Goal: Task Accomplishment & Management: Manage account settings

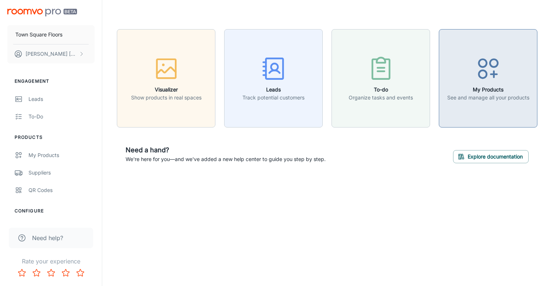
click at [480, 69] on icon "button" at bounding box center [487, 68] width 27 height 27
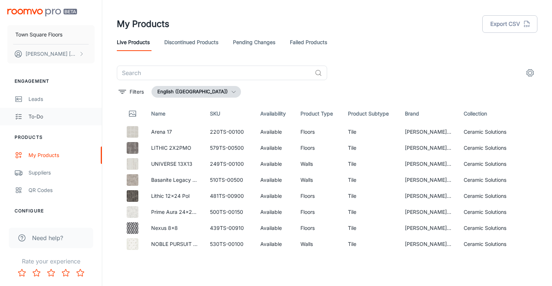
click at [37, 116] on div "To-do" at bounding box center [61, 117] width 66 height 8
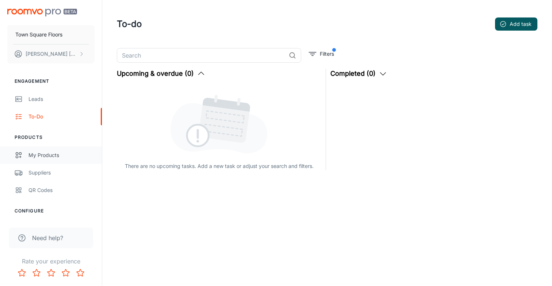
click at [38, 155] on div "My Products" at bounding box center [61, 155] width 66 height 8
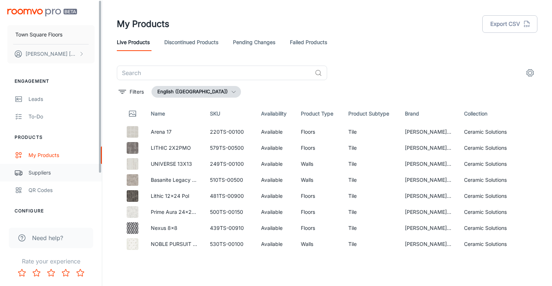
click at [35, 173] on div "Suppliers" at bounding box center [61, 173] width 66 height 8
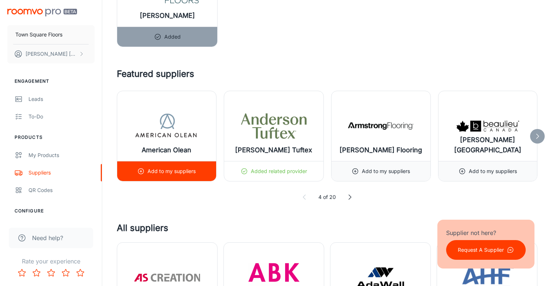
scroll to position [333, 0]
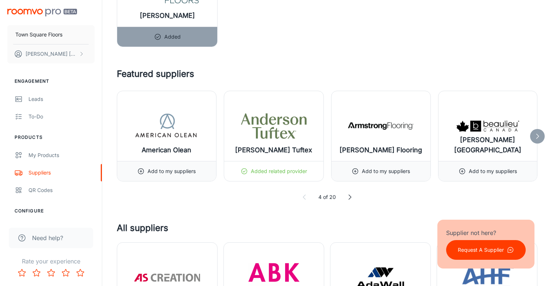
click at [536, 137] on icon at bounding box center [537, 136] width 7 height 7
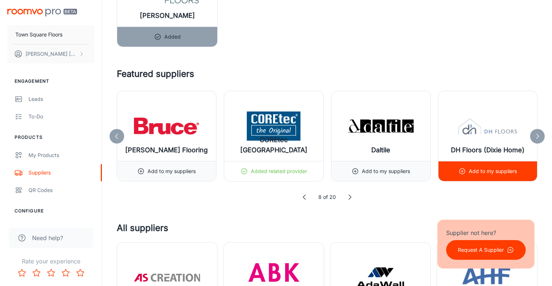
click at [483, 170] on p "Add to my suppliers" at bounding box center [493, 172] width 48 height 8
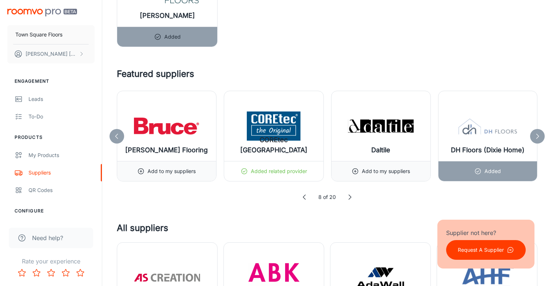
click at [536, 136] on icon at bounding box center [537, 136] width 7 height 7
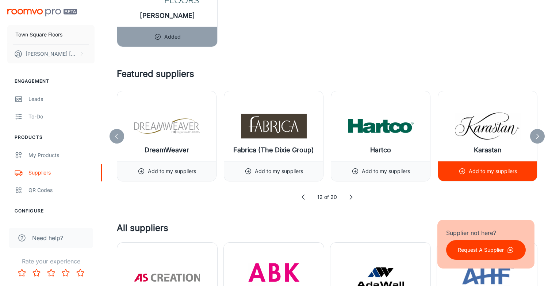
click at [461, 171] on icon at bounding box center [461, 171] width 7 height 7
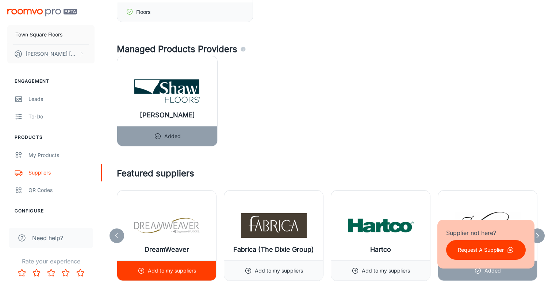
click at [144, 271] on circle at bounding box center [140, 271] width 5 height 5
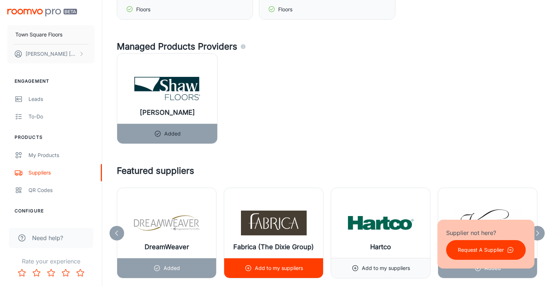
scroll to position [337, 0]
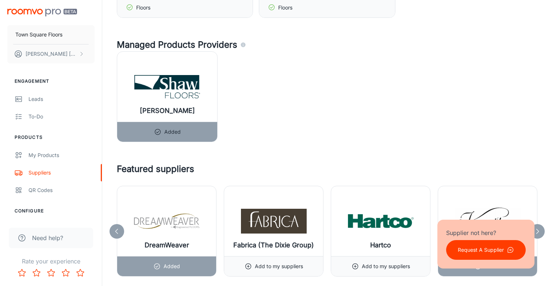
click at [115, 231] on icon at bounding box center [116, 231] width 7 height 7
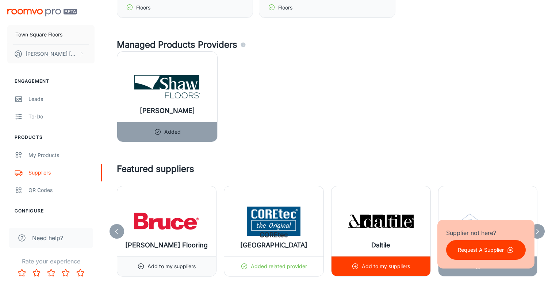
click at [376, 265] on p "Add to my suppliers" at bounding box center [386, 267] width 48 height 8
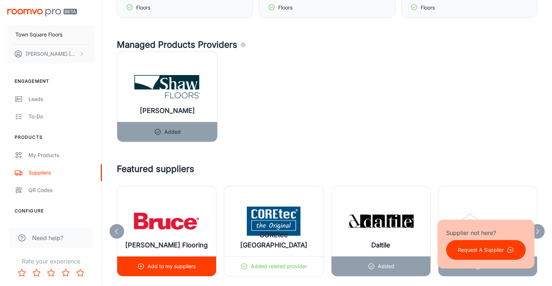
click at [163, 267] on p "Add to my suppliers" at bounding box center [171, 267] width 48 height 8
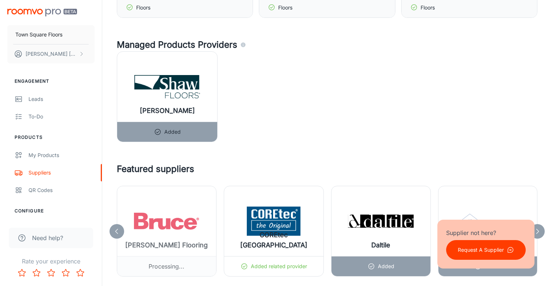
click at [118, 232] on icon at bounding box center [116, 231] width 7 height 7
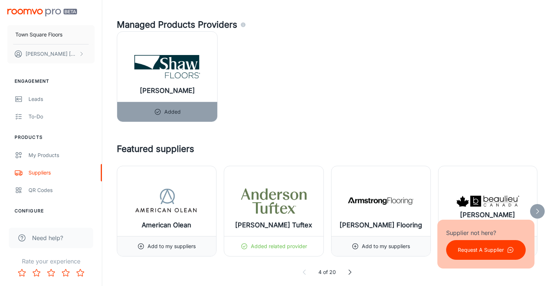
scroll to position [469, 0]
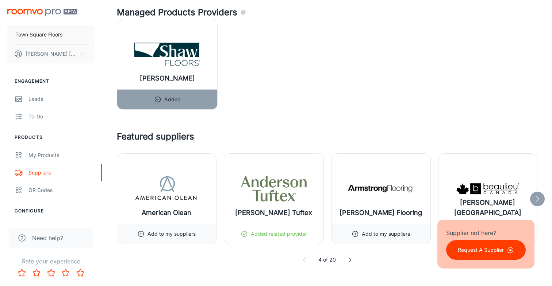
click at [536, 200] on icon at bounding box center [537, 199] width 7 height 7
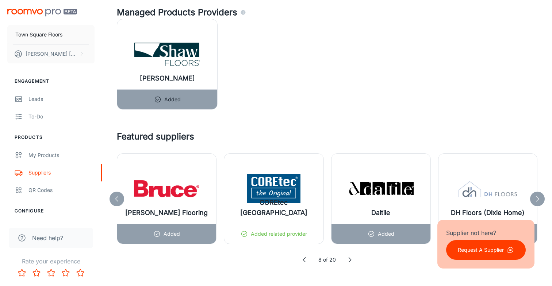
click at [534, 200] on icon at bounding box center [537, 199] width 7 height 7
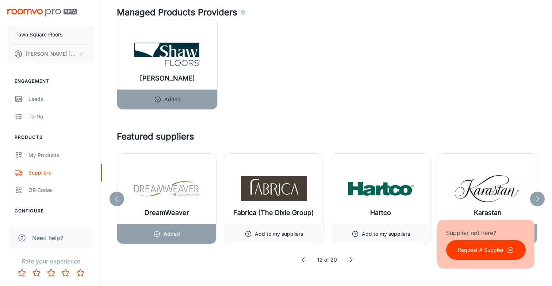
click at [538, 200] on icon at bounding box center [537, 199] width 7 height 7
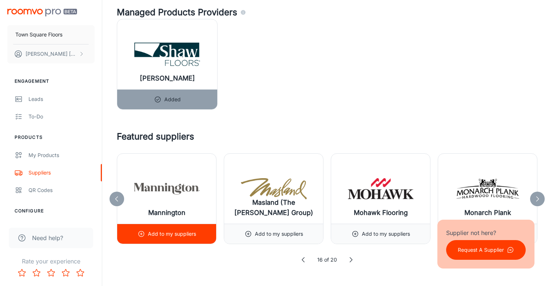
click at [164, 236] on p "Add to my suppliers" at bounding box center [172, 234] width 48 height 8
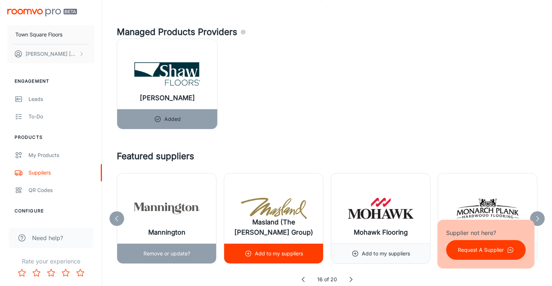
click at [273, 257] on p "Add to my suppliers" at bounding box center [279, 254] width 48 height 8
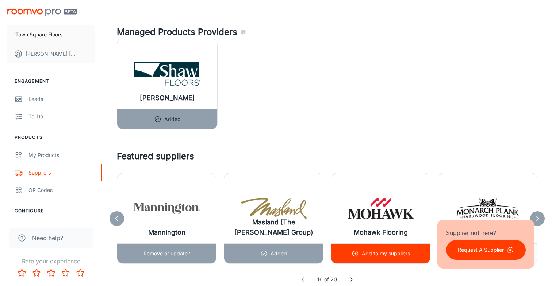
click at [378, 253] on p "Add to my suppliers" at bounding box center [386, 254] width 48 height 8
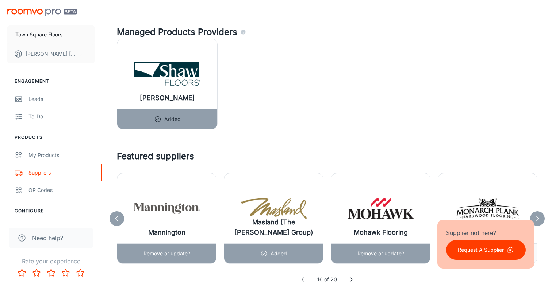
click at [538, 219] on icon at bounding box center [537, 218] width 7 height 7
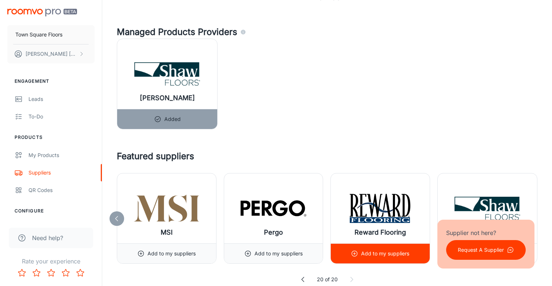
click at [386, 258] on div "Add to my suppliers" at bounding box center [380, 254] width 58 height 20
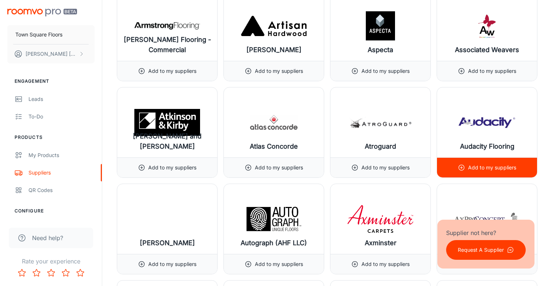
scroll to position [1298, 0]
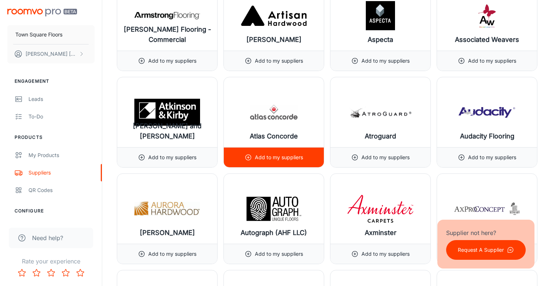
click at [288, 159] on p "Add to my suppliers" at bounding box center [279, 158] width 48 height 8
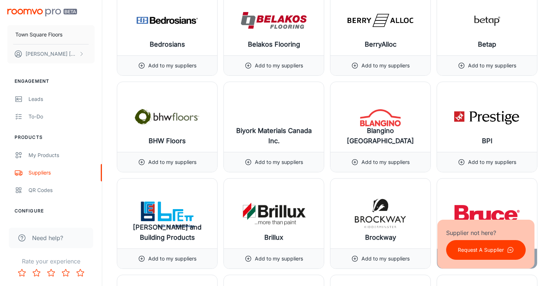
scroll to position [1781, 0]
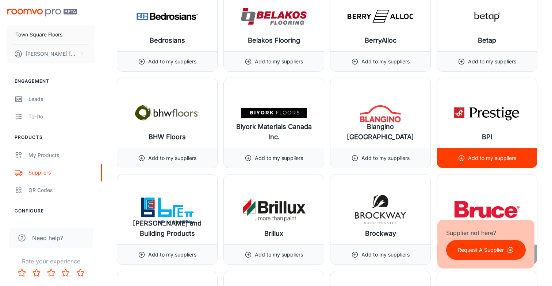
click at [492, 159] on p "Add to my suppliers" at bounding box center [492, 158] width 48 height 8
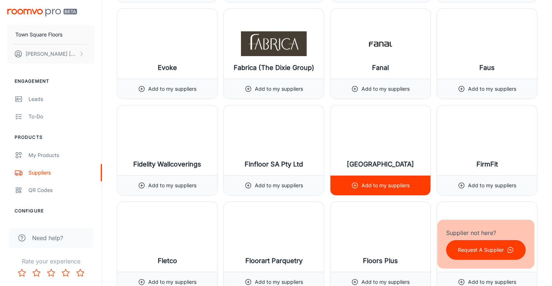
scroll to position [3702, 0]
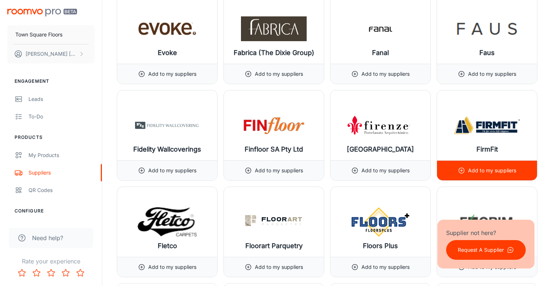
click at [482, 173] on p "Add to my suppliers" at bounding box center [492, 171] width 48 height 8
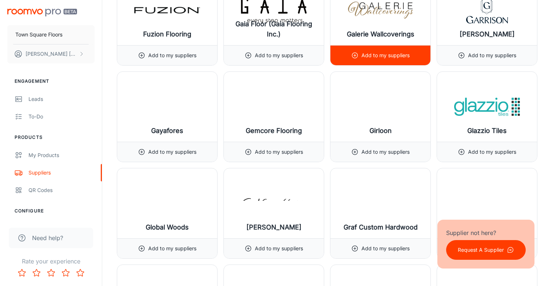
scroll to position [4111, 0]
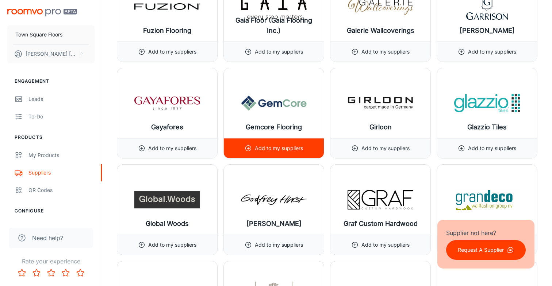
click at [278, 148] on p "Add to my suppliers" at bounding box center [279, 149] width 48 height 8
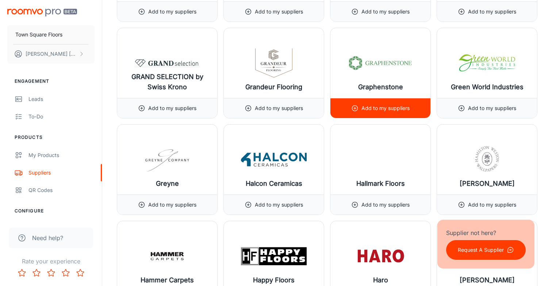
scroll to position [4345, 0]
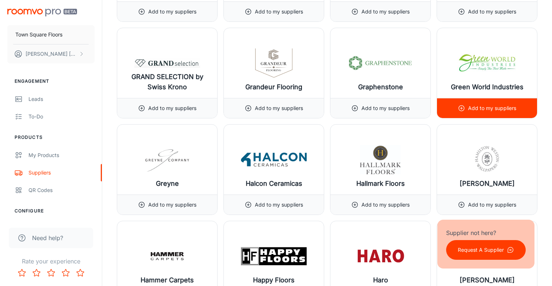
click at [484, 112] on div "Add to my suppliers" at bounding box center [487, 109] width 58 height 20
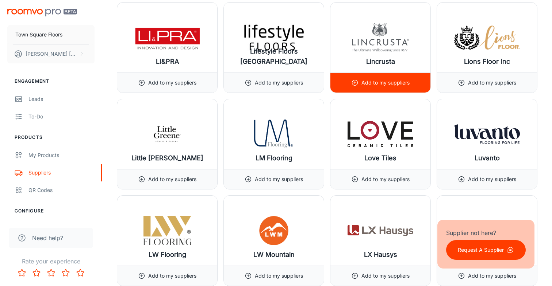
scroll to position [5732, 0]
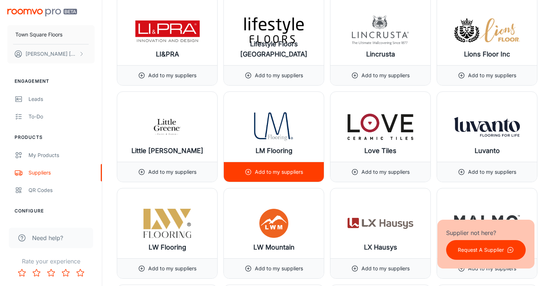
click at [278, 170] on p "Add to my suppliers" at bounding box center [279, 172] width 48 height 8
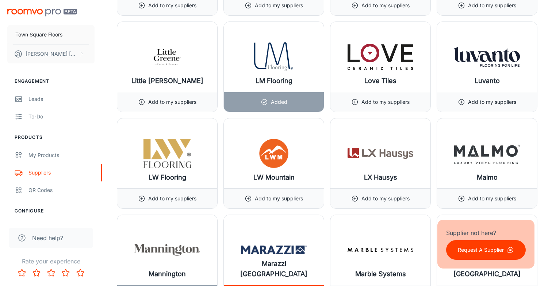
scroll to position [5807, 0]
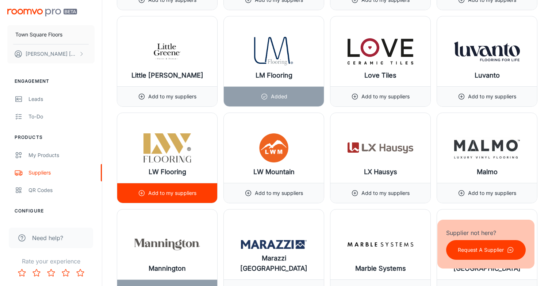
click at [163, 157] on img at bounding box center [167, 148] width 66 height 29
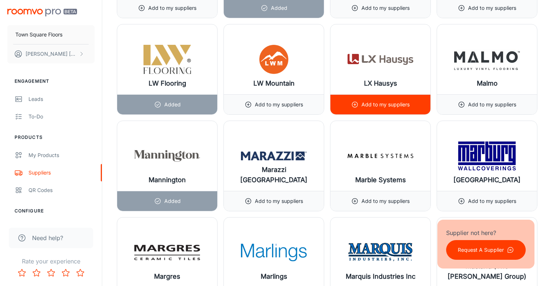
scroll to position [5911, 0]
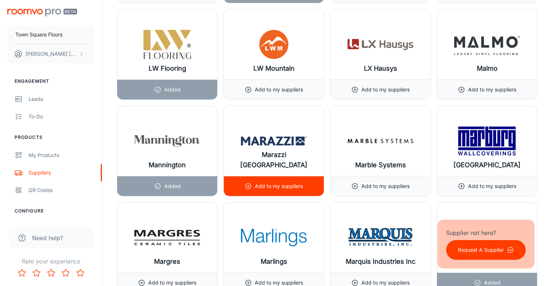
click at [272, 186] on p "Add to my suppliers" at bounding box center [279, 186] width 48 height 8
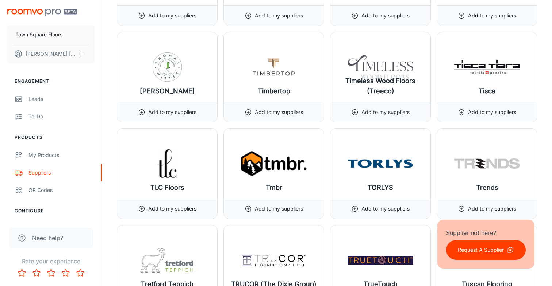
scroll to position [8406, 0]
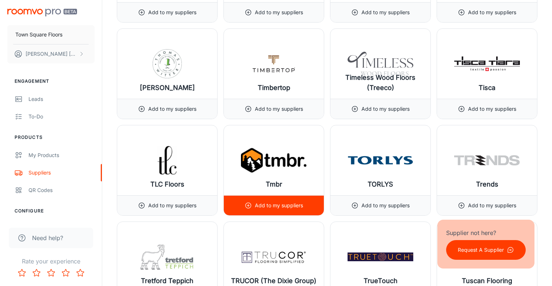
click at [268, 155] on img at bounding box center [274, 160] width 66 height 29
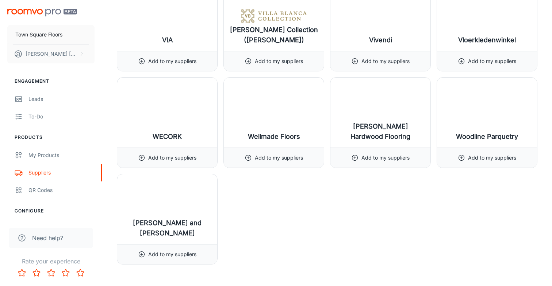
scroll to position [8934, 0]
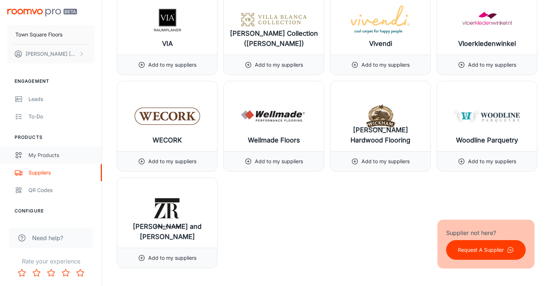
click at [42, 157] on div "My Products" at bounding box center [61, 155] width 66 height 8
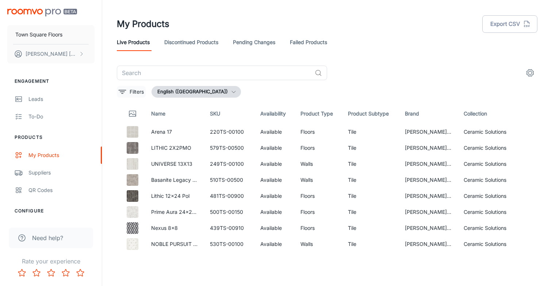
click at [137, 92] on p "Filters" at bounding box center [137, 92] width 14 height 8
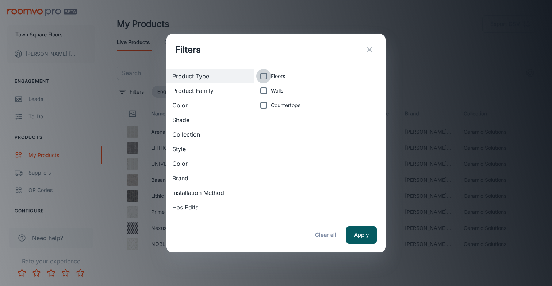
click at [264, 70] on input "Floors" at bounding box center [263, 76] width 15 height 15
click at [264, 76] on input "Floors" at bounding box center [263, 76] width 15 height 15
checkbox input "false"
click at [331, 236] on button "Clear all" at bounding box center [325, 236] width 29 height 18
click at [369, 47] on icon "exit" at bounding box center [369, 50] width 9 height 9
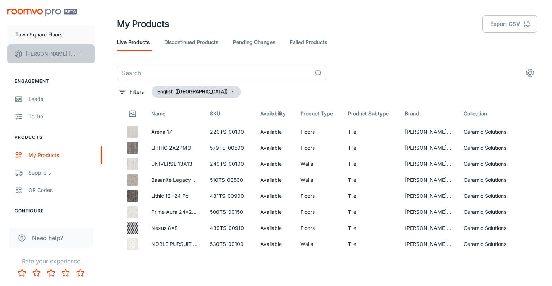
click at [51, 55] on p "[PERSON_NAME]" at bounding box center [51, 54] width 51 height 8
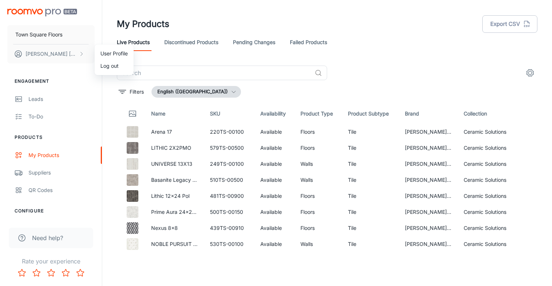
click at [261, 42] on div at bounding box center [276, 143] width 552 height 286
click at [254, 44] on link "Pending Changes" at bounding box center [254, 43] width 42 height 18
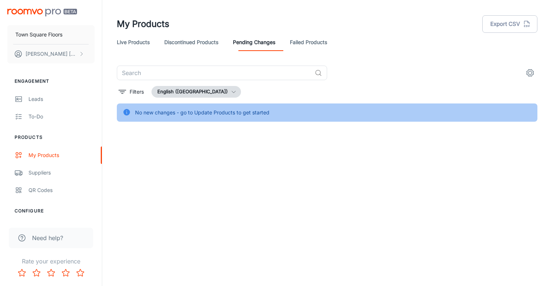
click at [132, 42] on link "Live Products" at bounding box center [133, 43] width 33 height 18
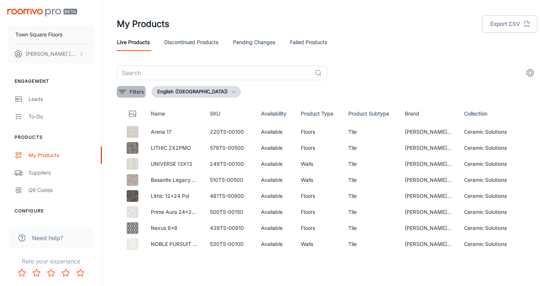
click at [124, 91] on icon "filter" at bounding box center [122, 92] width 9 height 9
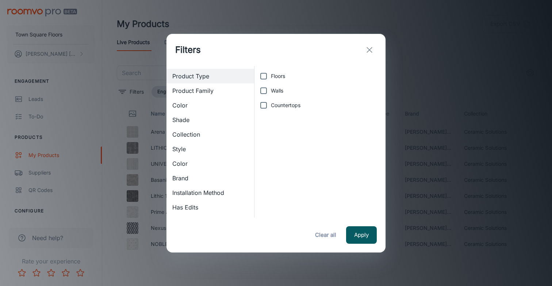
click at [181, 181] on span "Brand" at bounding box center [210, 178] width 76 height 9
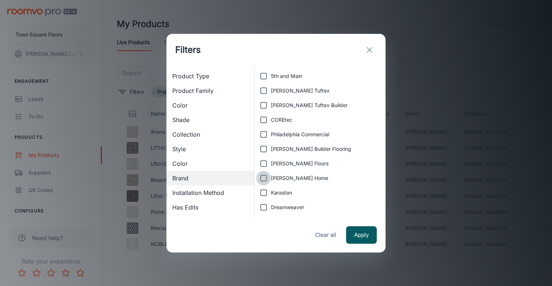
click at [264, 178] on input "[PERSON_NAME] Home" at bounding box center [263, 178] width 15 height 15
checkbox input "true"
click at [363, 237] on button "Apply" at bounding box center [361, 236] width 31 height 18
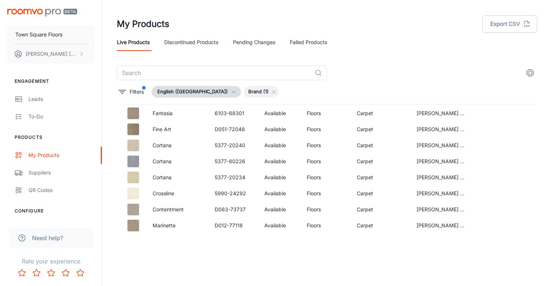
scroll to position [2503, 0]
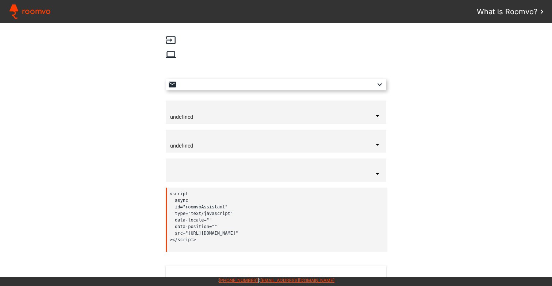
type input "United States"
type input "English"
type input "bottom-right"
